Goal: Task Accomplishment & Management: Manage account settings

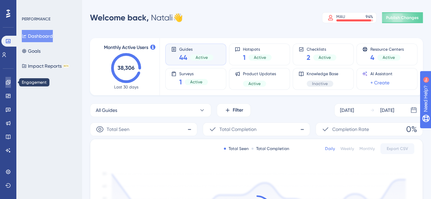
click at [11, 85] on link at bounding box center [7, 82] width 5 height 11
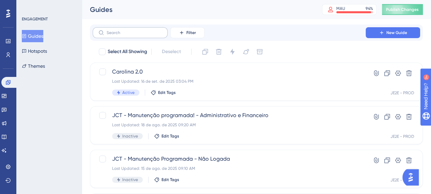
click at [135, 36] on label at bounding box center [130, 32] width 75 height 11
click at [135, 35] on input "text" at bounding box center [134, 32] width 55 height 5
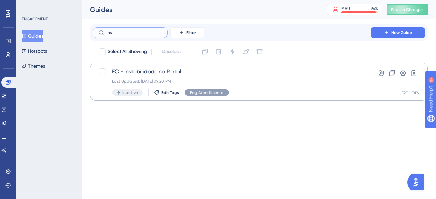
type input "ins"
click at [166, 79] on div "Last Updated: [DATE] 09:20 PM" at bounding box center [231, 81] width 239 height 5
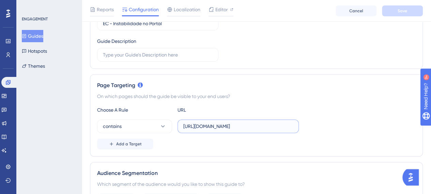
scroll to position [0, 18]
drag, startPoint x: 242, startPoint y: 126, endPoint x: 349, endPoint y: 123, distance: 107.0
click at [349, 123] on div "contains [URL][DOMAIN_NAME]" at bounding box center [256, 127] width 318 height 14
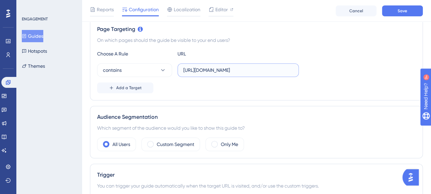
scroll to position [170, 0]
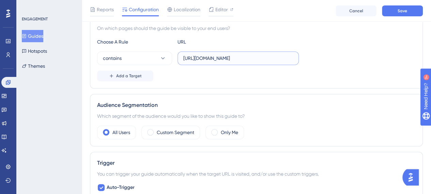
type input "[URL][DOMAIN_NAME]"
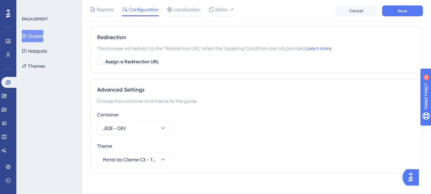
scroll to position [553, 0]
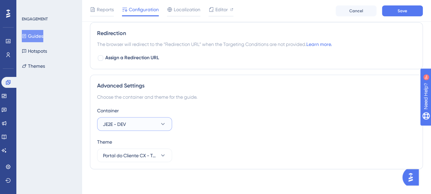
click at [167, 122] on button "JE2E - DEV" at bounding box center [134, 124] width 75 height 14
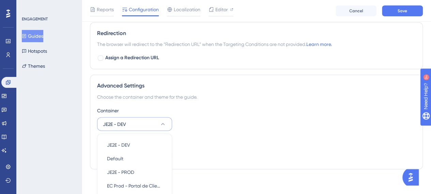
scroll to position [622, 0]
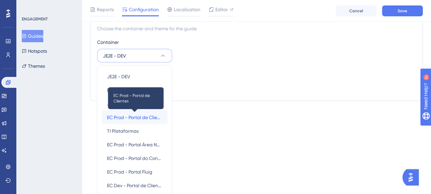
click at [149, 113] on span "EC Prod - Portal de Clientes" at bounding box center [134, 117] width 55 height 8
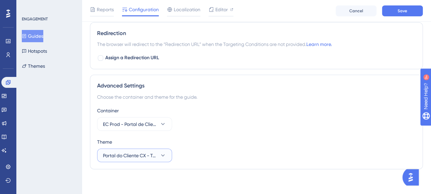
click at [163, 152] on icon at bounding box center [162, 155] width 7 height 7
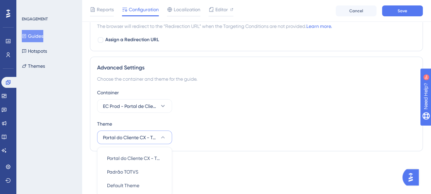
click at [309, 102] on div "Container EC Prod - Portal de Clientes" at bounding box center [256, 100] width 318 height 25
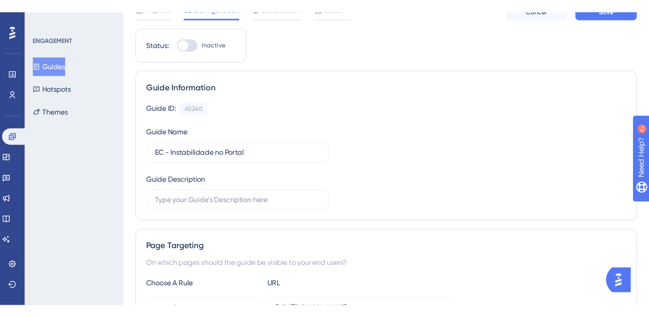
scroll to position [0, 0]
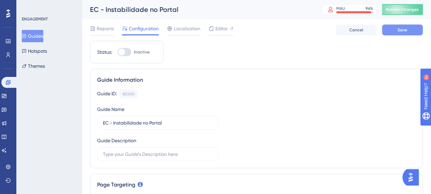
click at [400, 30] on span "Save" at bounding box center [402, 29] width 10 height 5
click at [127, 52] on div at bounding box center [124, 52] width 14 height 8
click at [117, 52] on input "Inactive" at bounding box center [117, 52] width 0 height 0
checkbox input "true"
click at [409, 34] on button "Save" at bounding box center [402, 30] width 41 height 11
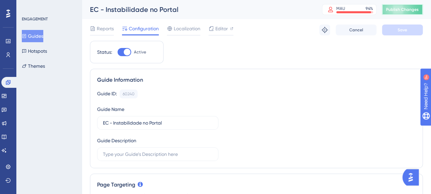
click at [413, 11] on span "Publish Changes" at bounding box center [402, 9] width 33 height 5
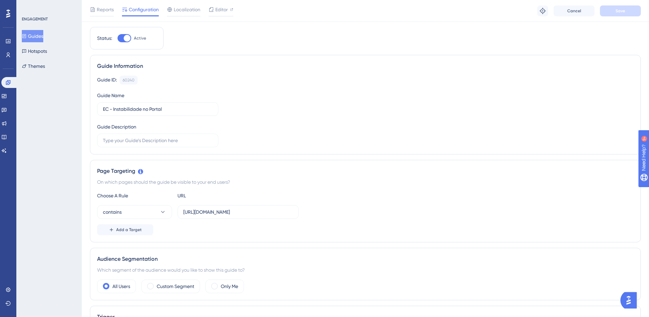
scroll to position [102, 0]
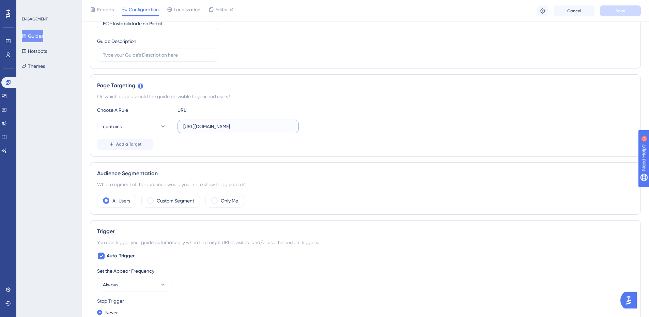
click at [254, 126] on input "[URL][DOMAIN_NAME]" at bounding box center [238, 126] width 110 height 7
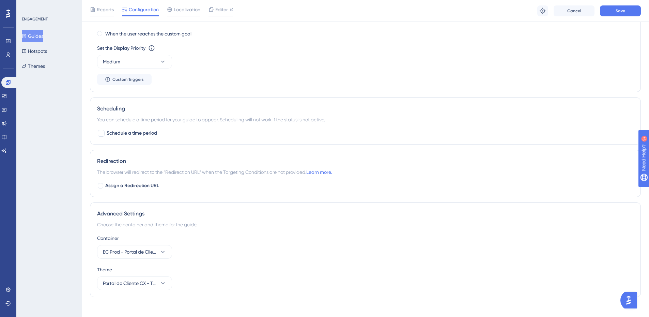
scroll to position [433, 0]
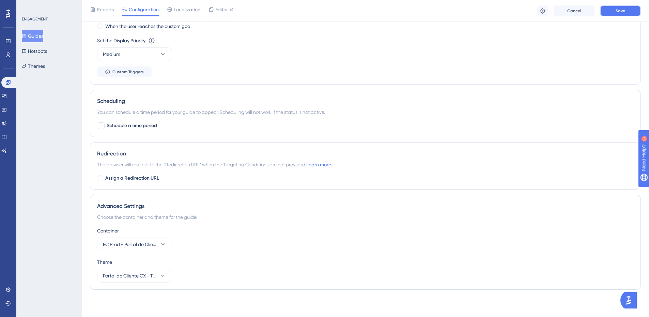
click at [436, 11] on span "Save" at bounding box center [620, 10] width 10 height 5
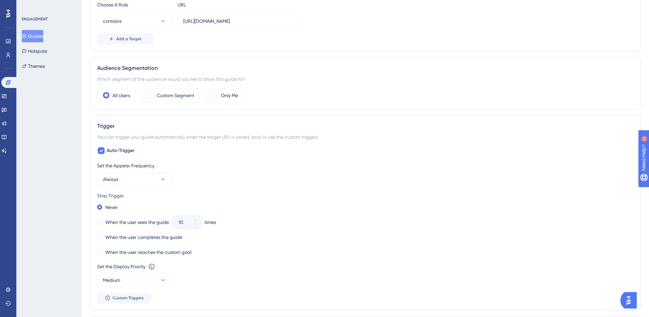
scroll to position [0, 0]
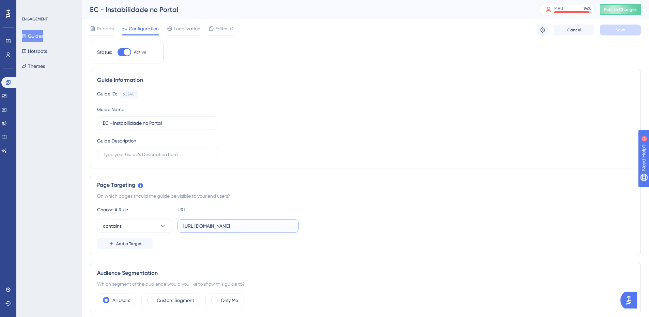
click at [217, 199] on input "[URL][DOMAIN_NAME]" at bounding box center [238, 225] width 110 height 7
paste input "/portal/p/10098/customer-portal-dashboard/dashboard"
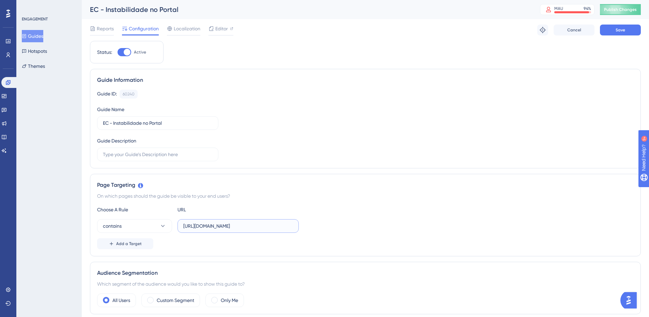
type input "[URL][DOMAIN_NAME]"
click at [409, 199] on div "Choose A Rule URL contains [URL][DOMAIN_NAME] Add a Target" at bounding box center [365, 227] width 536 height 44
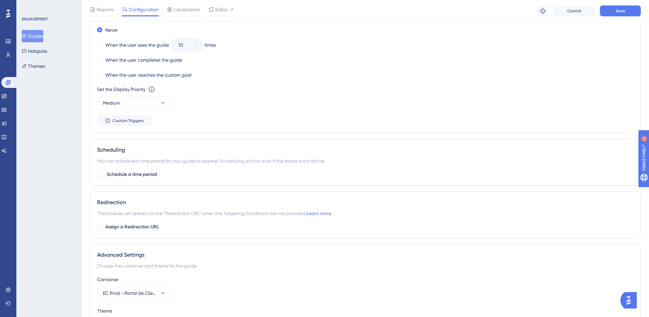
scroll to position [433, 0]
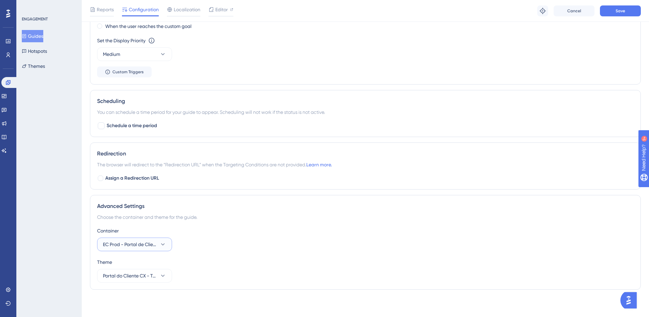
click at [160, 199] on button "EC Prod - Portal de Clientes" at bounding box center [134, 244] width 75 height 14
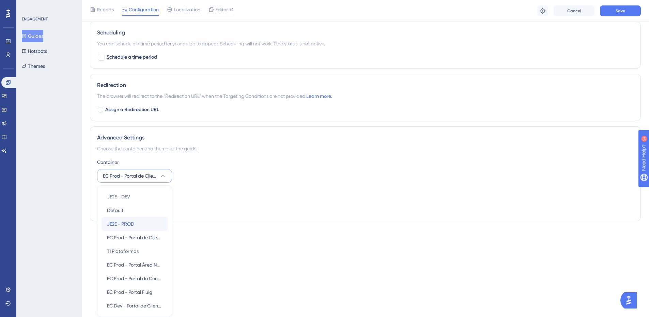
click at [132, 199] on span "JE2E - PROD" at bounding box center [120, 224] width 27 height 8
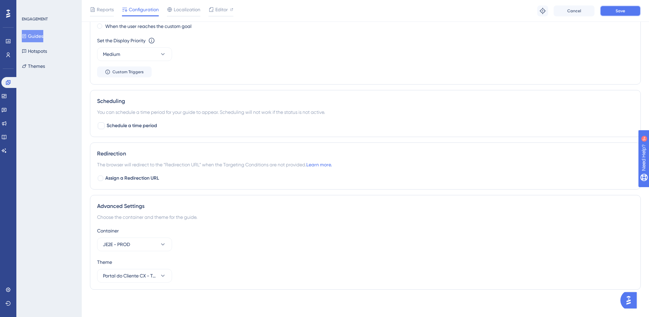
click at [436, 11] on button "Save" at bounding box center [620, 10] width 41 height 11
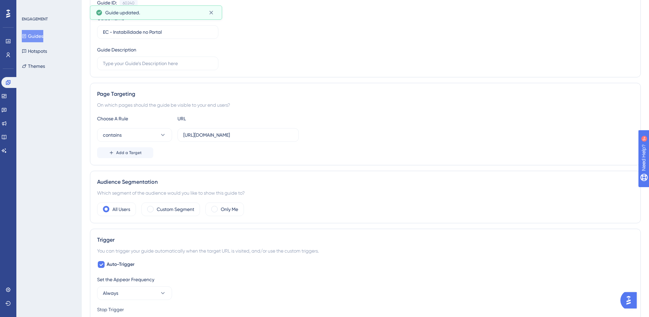
scroll to position [0, 0]
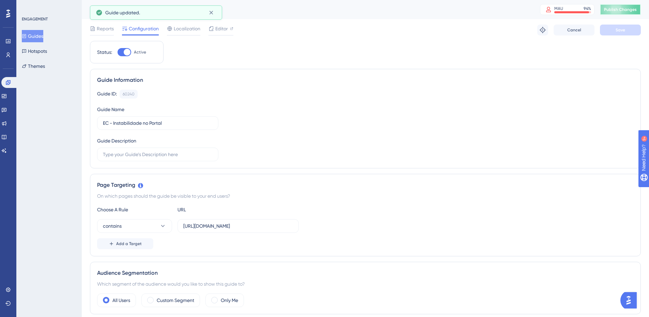
click at [436, 14] on button "Publish Changes" at bounding box center [620, 9] width 41 height 11
click at [436, 39] on div "Reports Configuration Localization Editor Troubleshoot Cancel Save" at bounding box center [365, 30] width 551 height 22
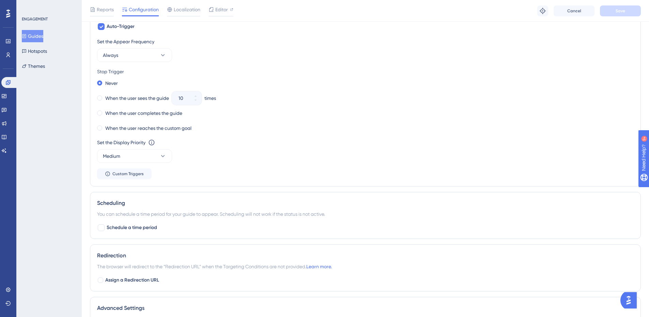
scroll to position [331, 0]
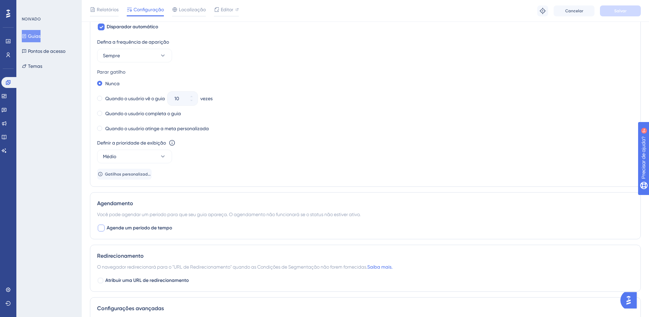
click at [102, 199] on div at bounding box center [101, 227] width 7 height 7
checkbox input "true"
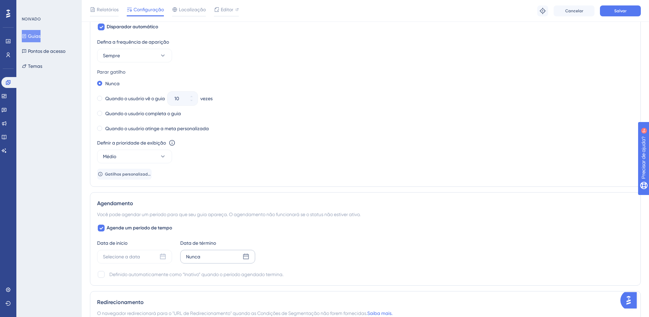
click at [247, 199] on icon at bounding box center [246, 256] width 6 height 6
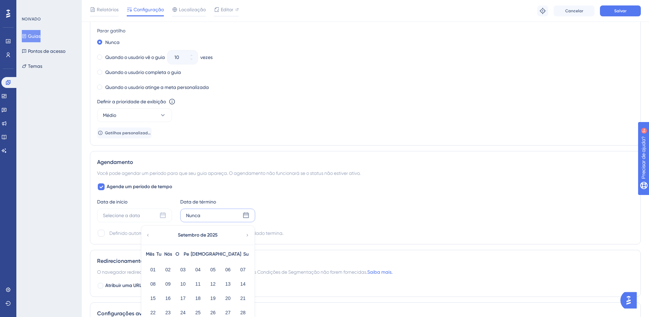
scroll to position [399, 0]
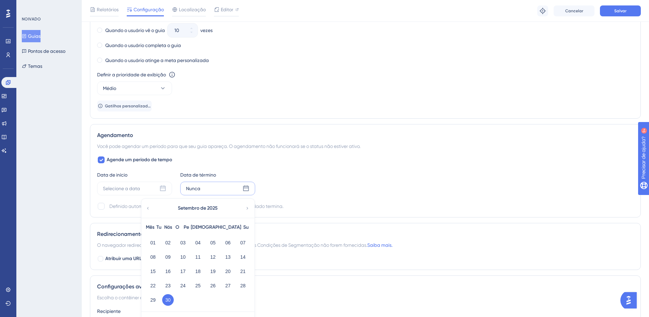
click at [249, 199] on icon at bounding box center [247, 208] width 5 height 6
click at [146, 199] on icon at bounding box center [147, 208] width 5 height 6
click at [245, 199] on icon at bounding box center [247, 208] width 5 height 6
click at [183, 199] on font "01" at bounding box center [182, 242] width 5 height 5
click at [355, 180] on div "Data de início Selecione a data Data de término Nunca Outubro de 2025 Mês Tu Nó…" at bounding box center [365, 183] width 536 height 25
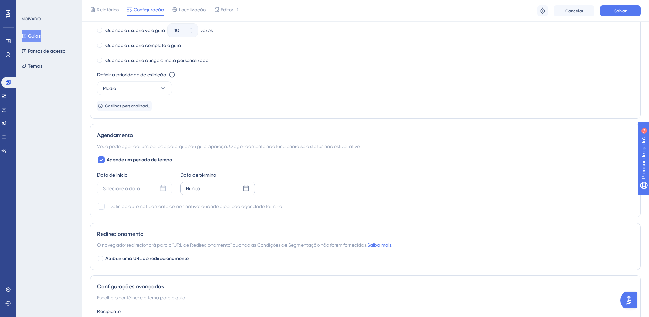
click at [240, 192] on div "Nunca" at bounding box center [217, 188] width 75 height 14
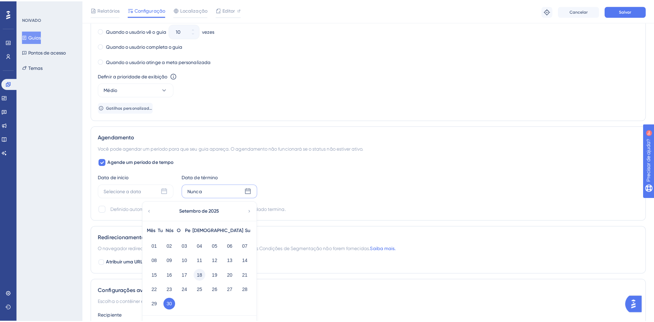
scroll to position [467, 0]
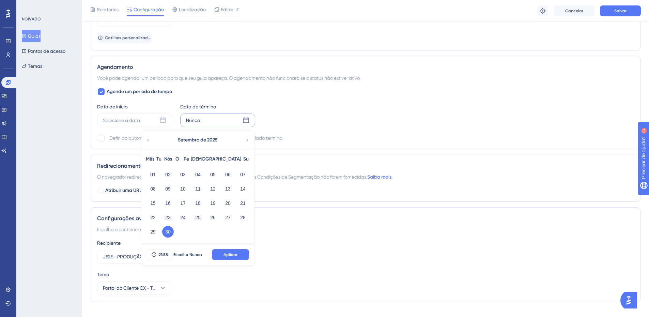
click at [247, 139] on icon at bounding box center [248, 140] width 2 height 2
click at [182, 175] on font "01" at bounding box center [182, 174] width 5 height 5
click at [186, 199] on div "Mês Tu Nós O Pe Sá Su 01 02 03 04 05 06 07 08 09 10 11 12 13 14 15 16 17 18 19 …" at bounding box center [197, 196] width 113 height 94
click at [436, 124] on div "Data de início Selecione a data Data de término Nunca Outubro de 2025 Mês Tu Nó…" at bounding box center [365, 114] width 536 height 25
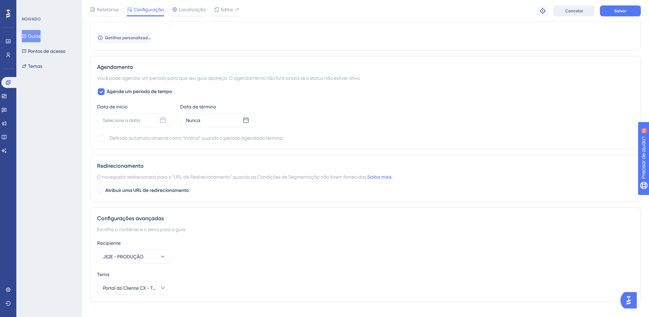
click at [436, 6] on button "Cancelar" at bounding box center [573, 10] width 41 height 11
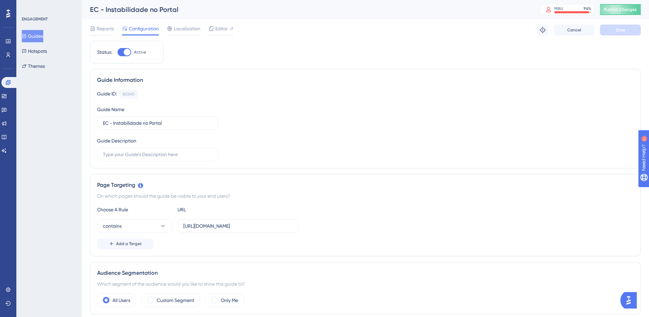
click at [43, 36] on button "Guides" at bounding box center [32, 36] width 21 height 12
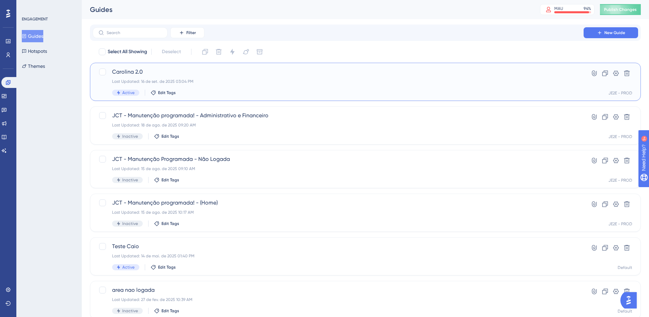
click at [171, 75] on span "Carolina 2.0" at bounding box center [338, 72] width 452 height 8
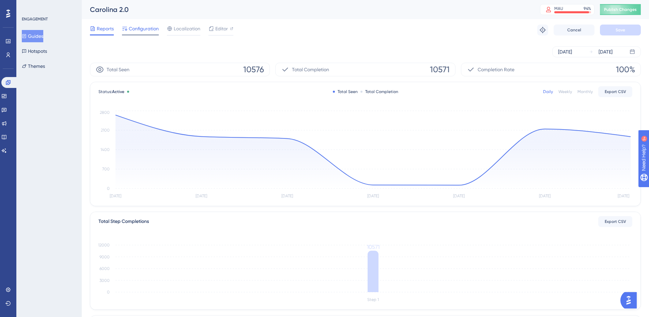
click at [136, 31] on span "Configuration" at bounding box center [144, 29] width 30 height 8
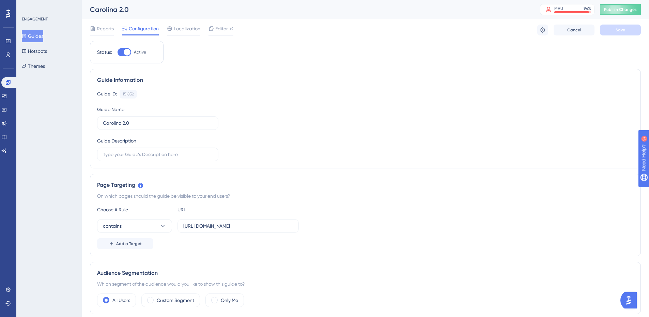
scroll to position [34, 0]
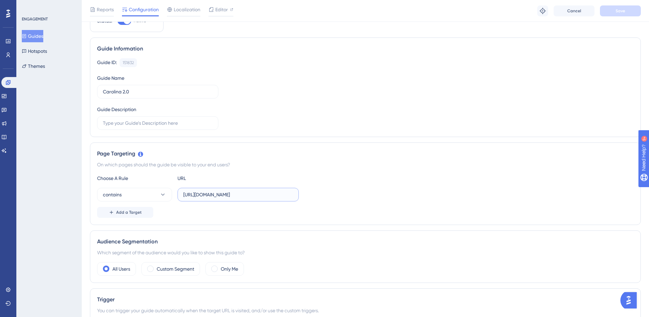
click at [269, 196] on input "[URL][DOMAIN_NAME]" at bounding box center [238, 194] width 110 height 7
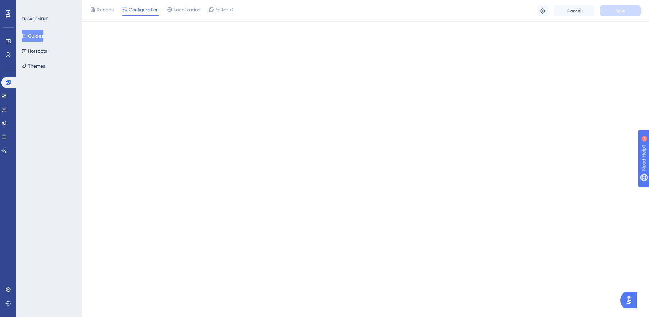
scroll to position [0, 0]
